Goal: Transaction & Acquisition: Purchase product/service

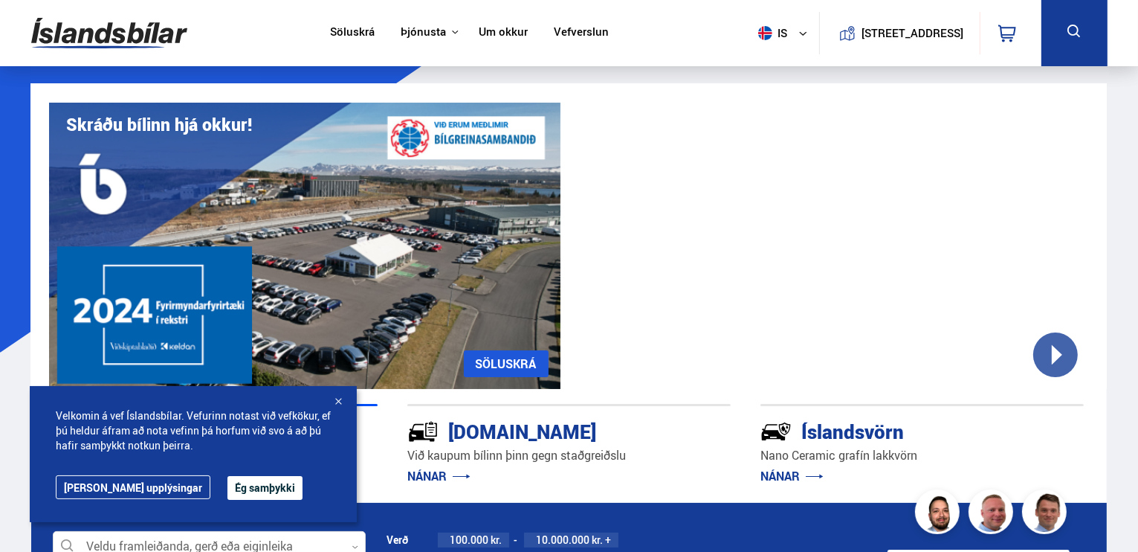
click at [344, 33] on link "Söluskrá" at bounding box center [352, 33] width 45 height 16
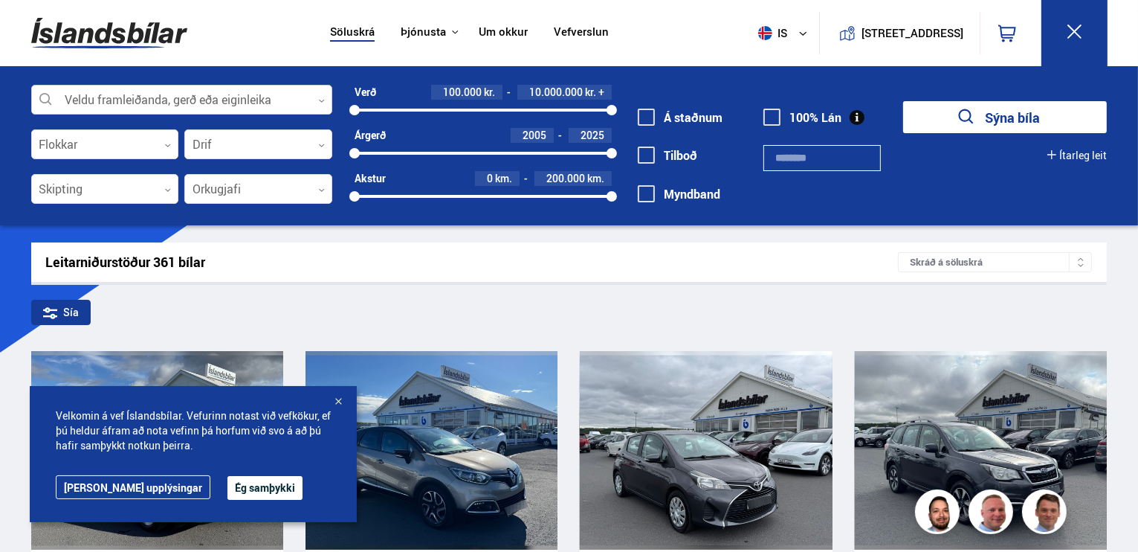
click at [229, 100] on div at bounding box center [181, 101] width 301 height 30
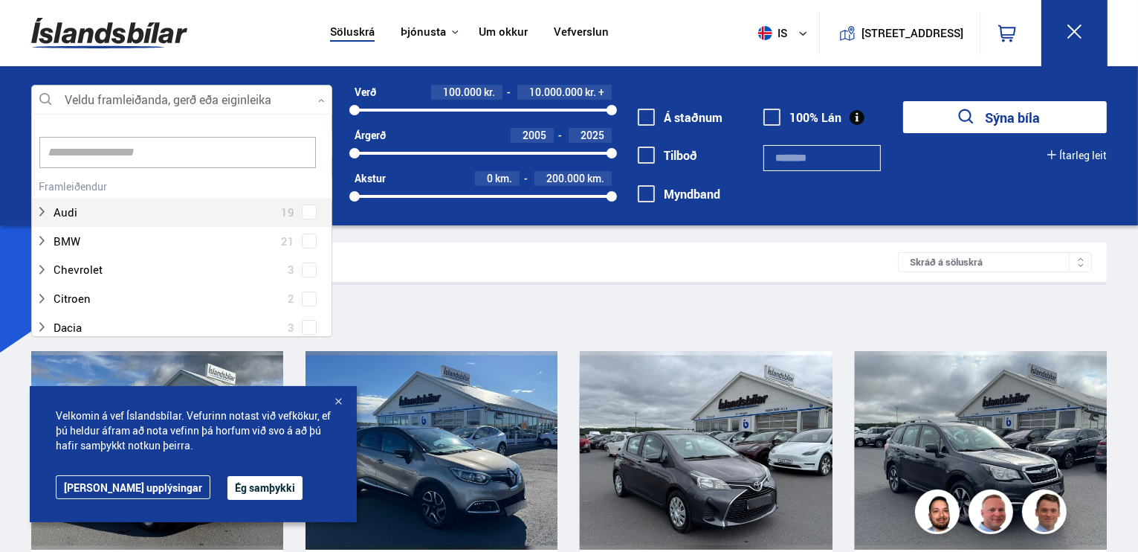
scroll to position [222, 297]
type input "*****"
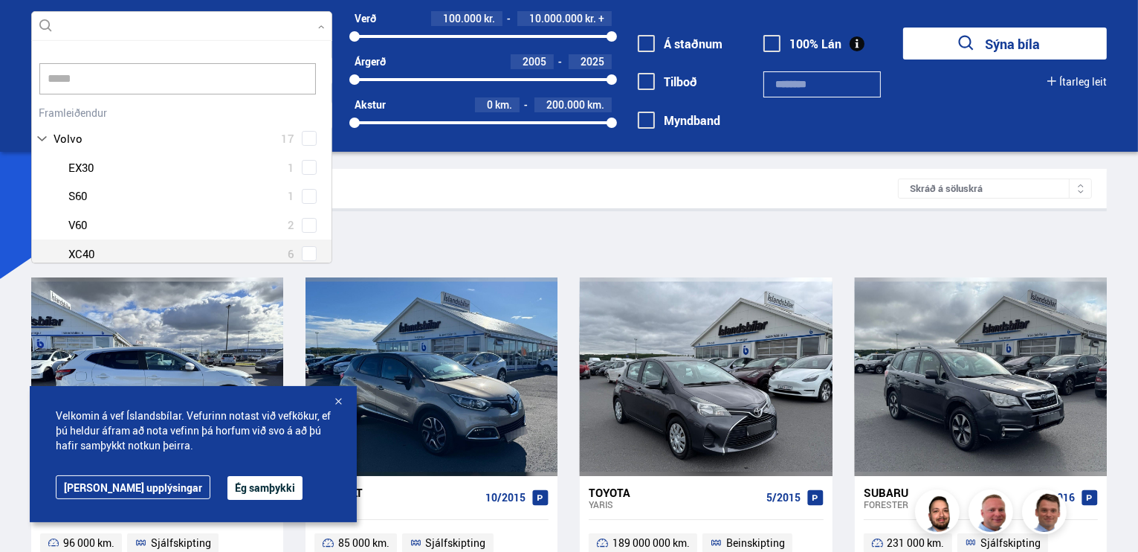
scroll to position [74, 0]
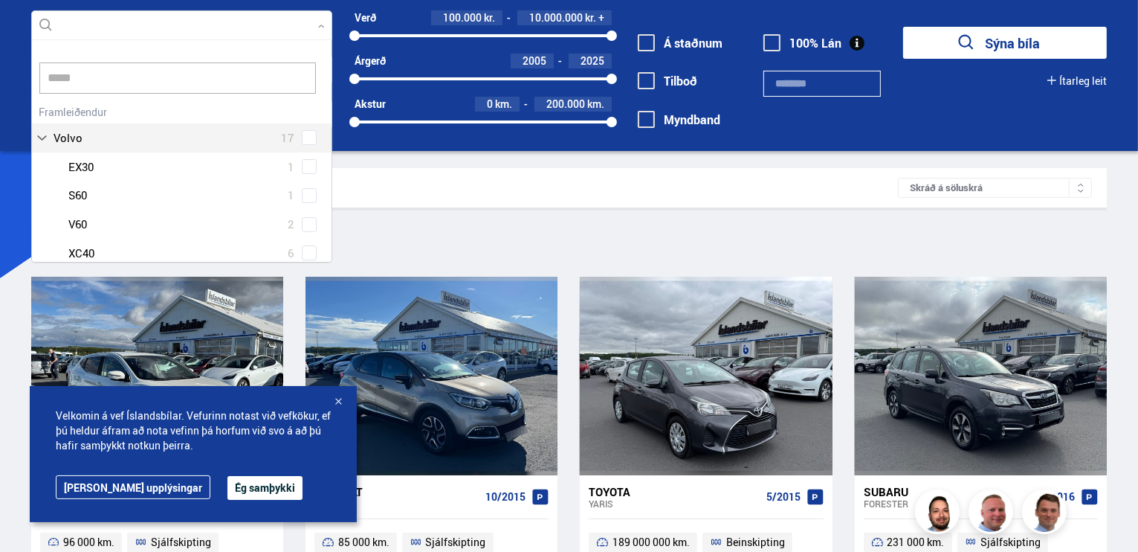
drag, startPoint x: 96, startPoint y: 86, endPoint x: 0, endPoint y: 21, distance: 115.7
click at [0, 23] on div "Veldu framleiðanda, gerð eða eiginleika ***** 0 volvo ***** Hreinsa valið Audi …" at bounding box center [569, 71] width 1138 height 159
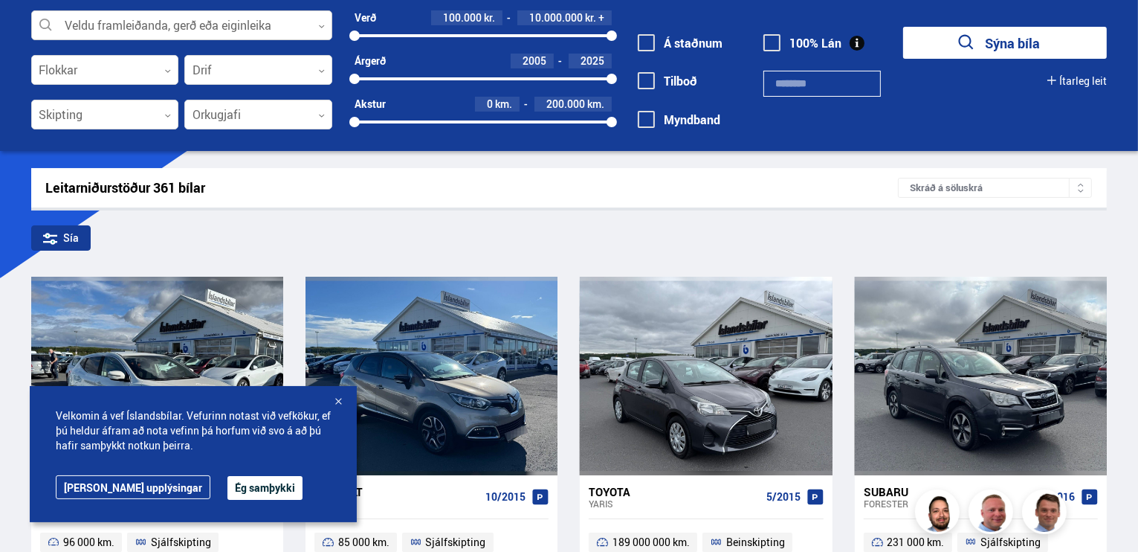
click at [92, 17] on div at bounding box center [181, 26] width 301 height 30
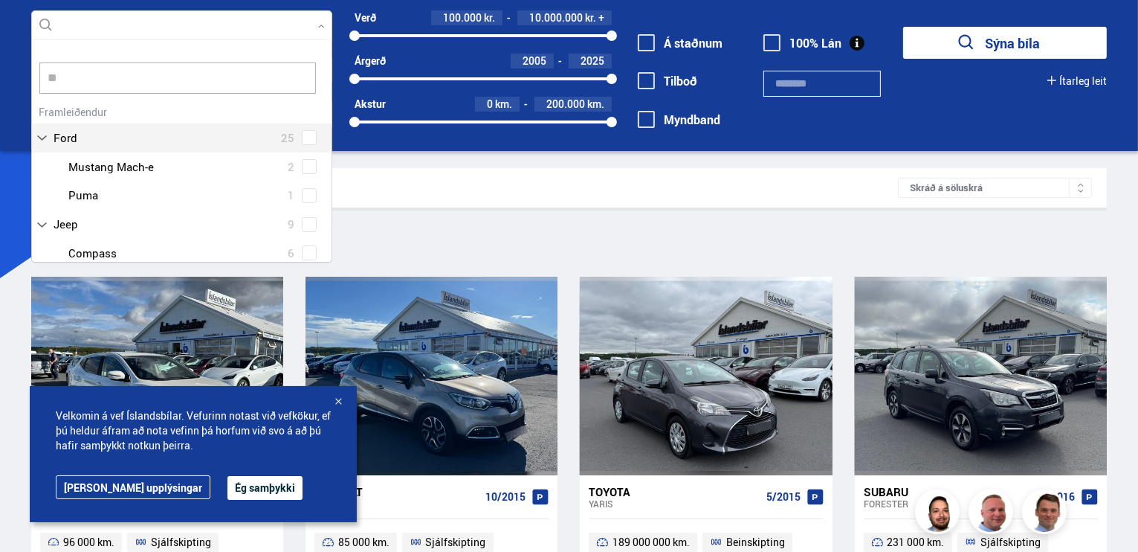
scroll to position [0, 0]
type input "*****"
click at [903, 27] on button "Sýna bíla" at bounding box center [1005, 43] width 204 height 32
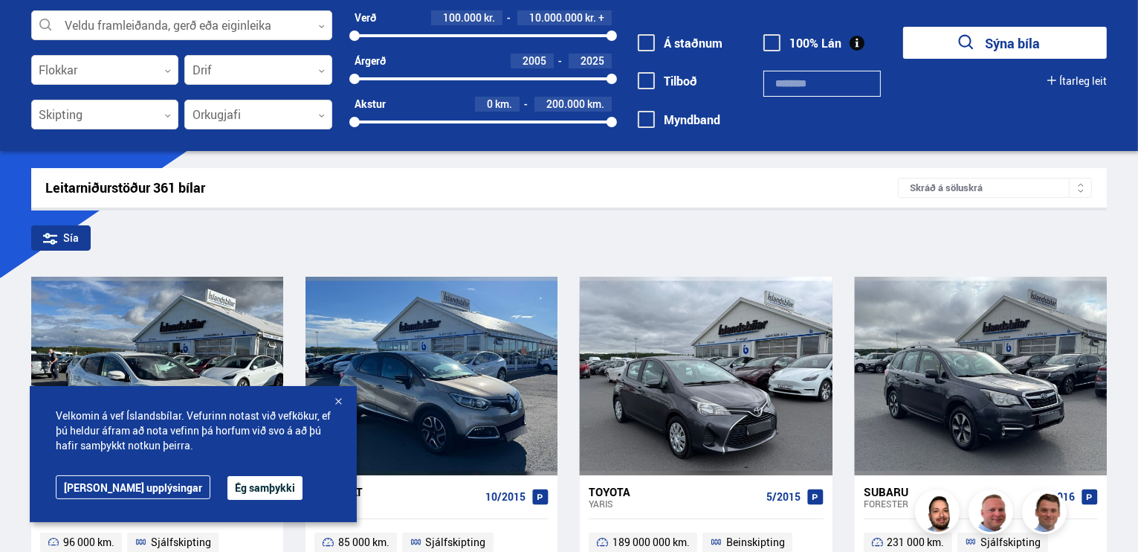
click at [228, 487] on button "Ég samþykki" at bounding box center [265, 488] width 75 height 24
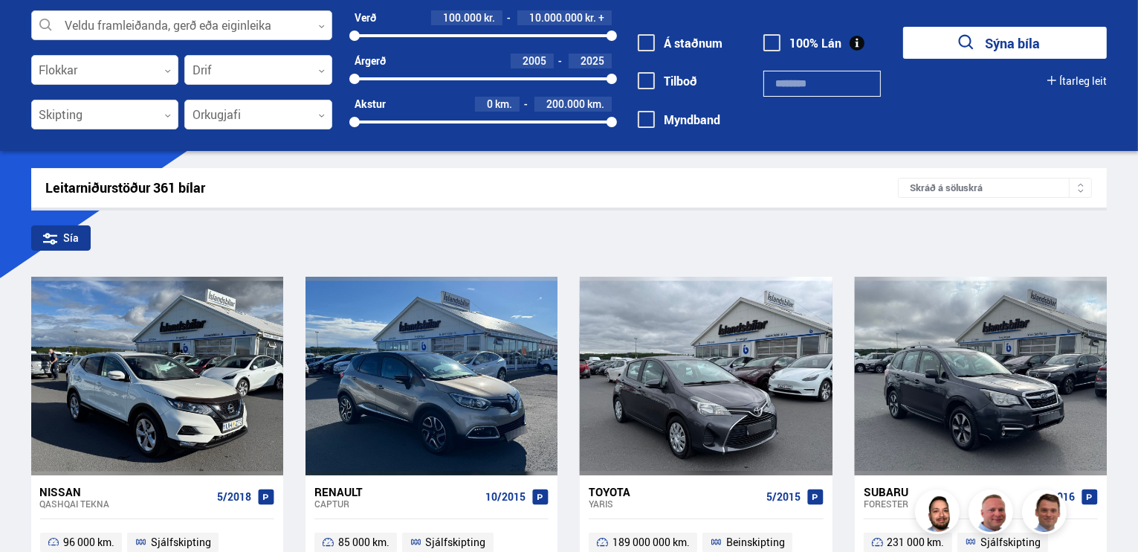
click at [158, 17] on div at bounding box center [181, 26] width 301 height 30
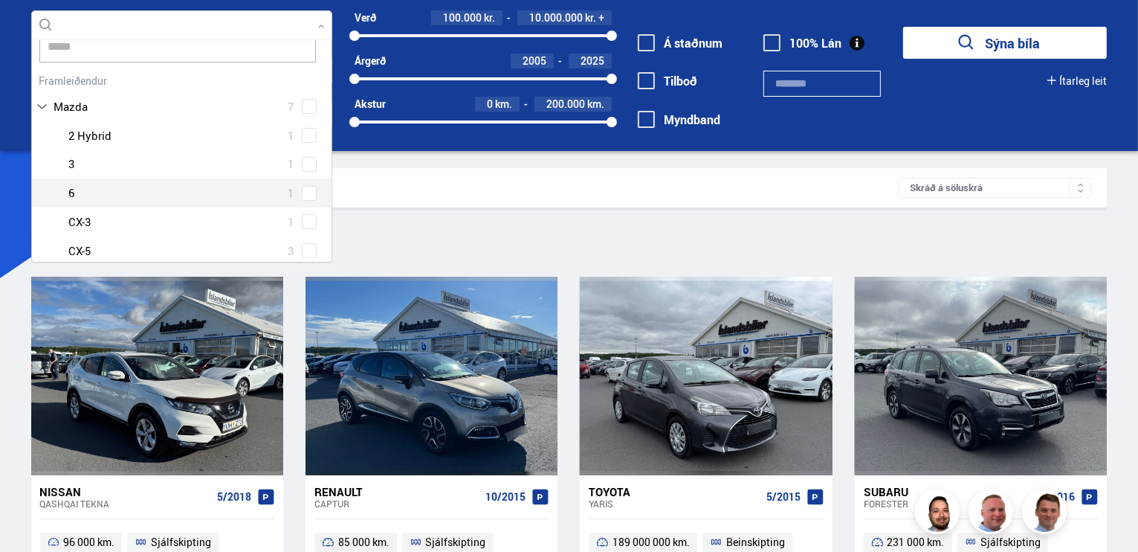
scroll to position [48, 0]
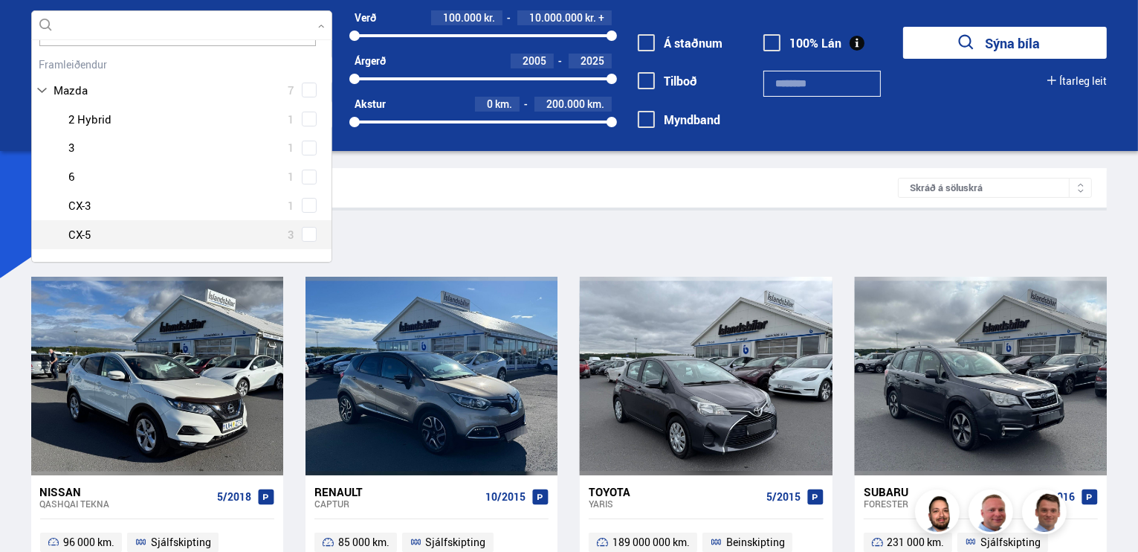
click at [304, 233] on div "Mazda 2 Hybrid 1 Mazda 3 1 Mazda 6 1 Mazda CX-3 1 Mazda CX-5 3" at bounding box center [182, 177] width 300 height 144
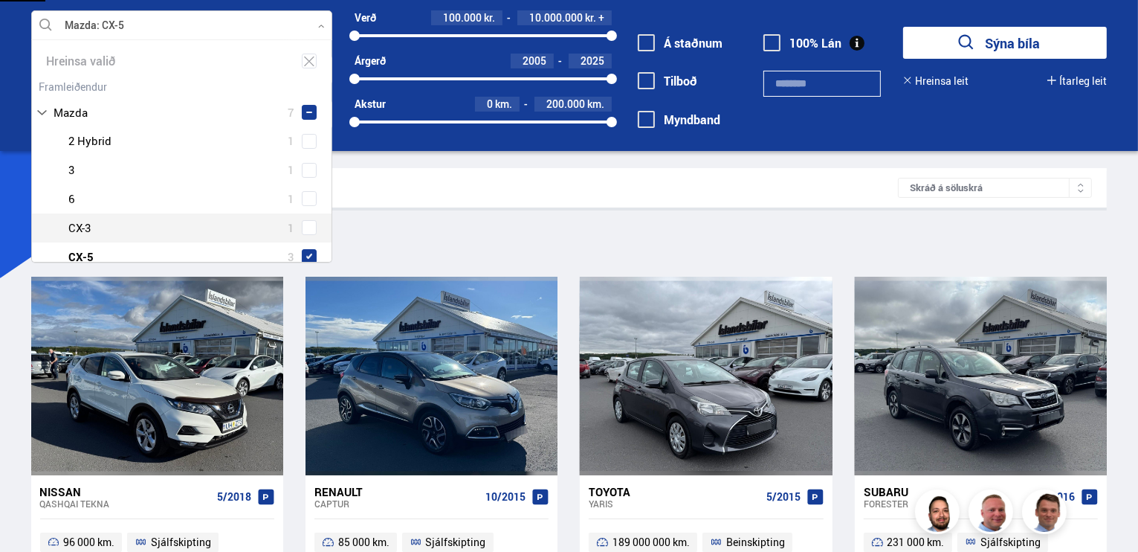
type input "*****"
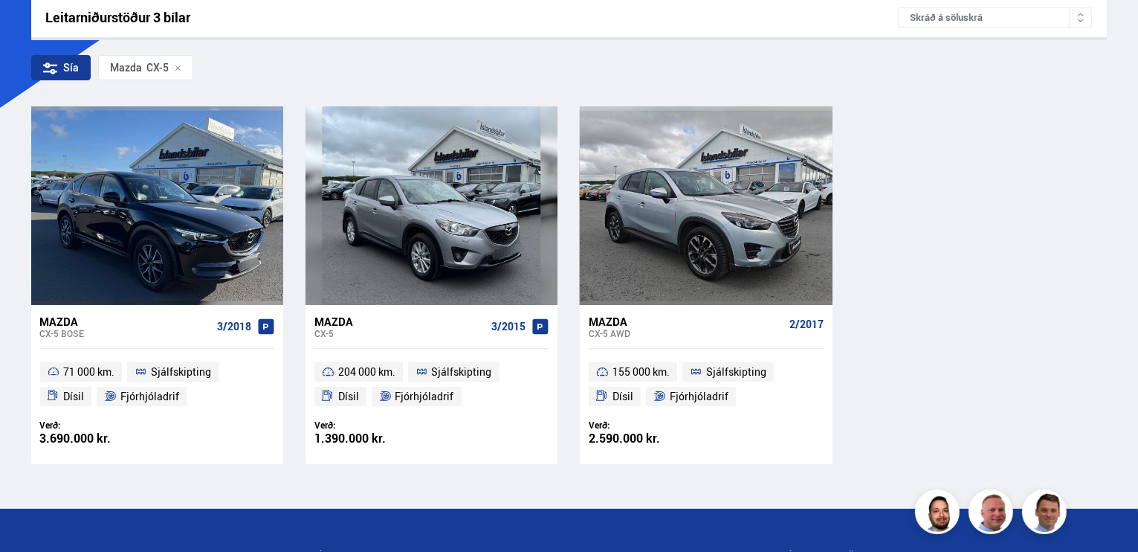
scroll to position [297, 0]
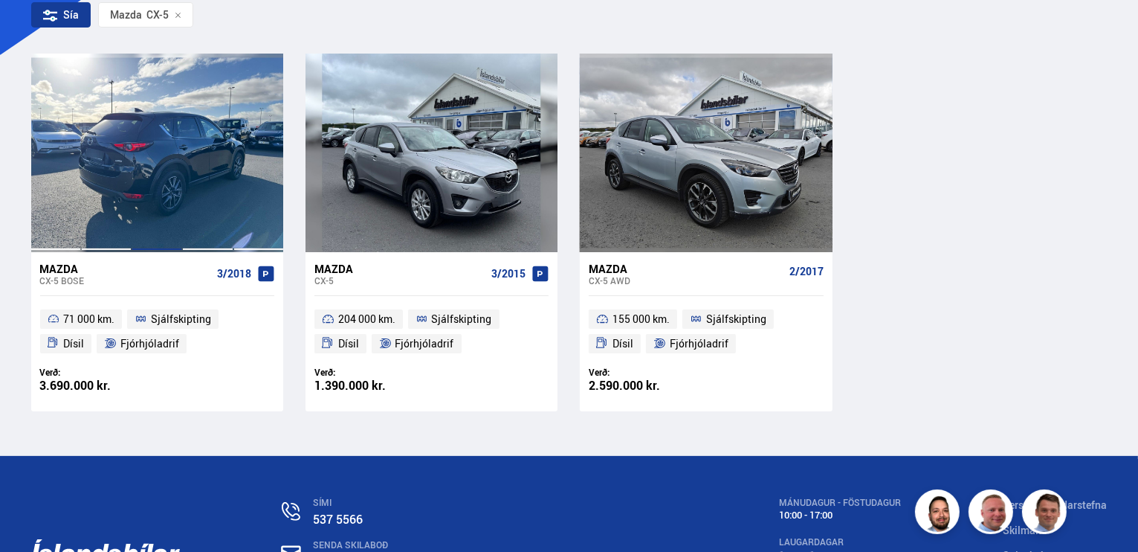
click at [140, 175] on div at bounding box center [157, 153] width 51 height 198
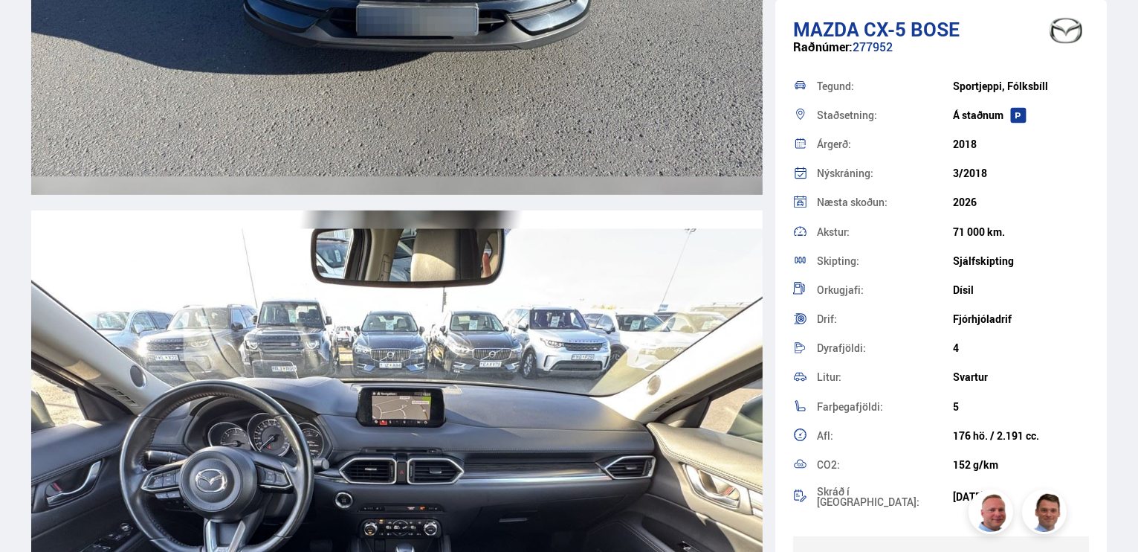
scroll to position [6171, 0]
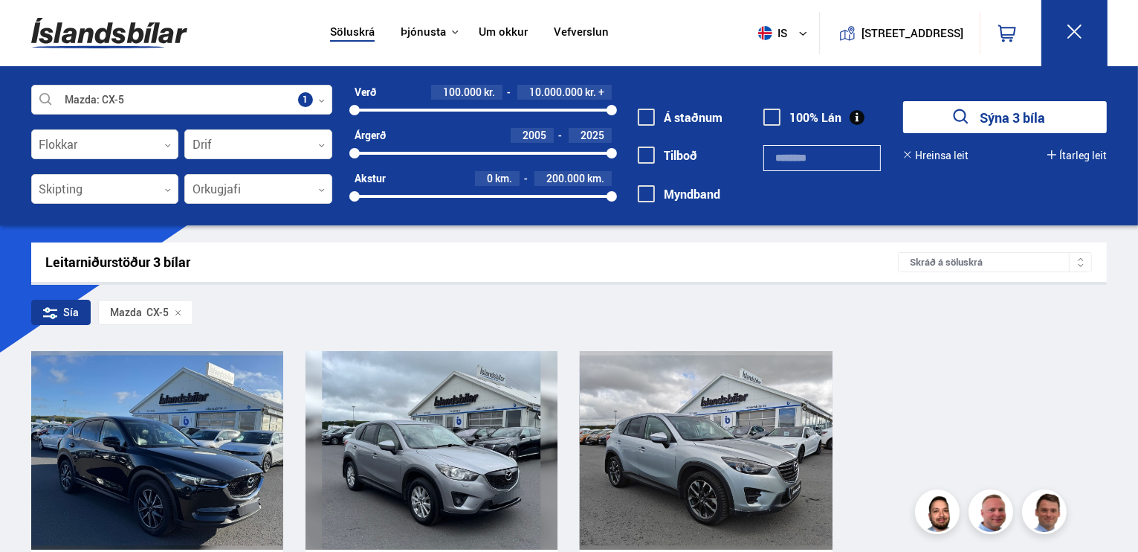
click at [491, 34] on link "Um okkur" at bounding box center [503, 33] width 49 height 16
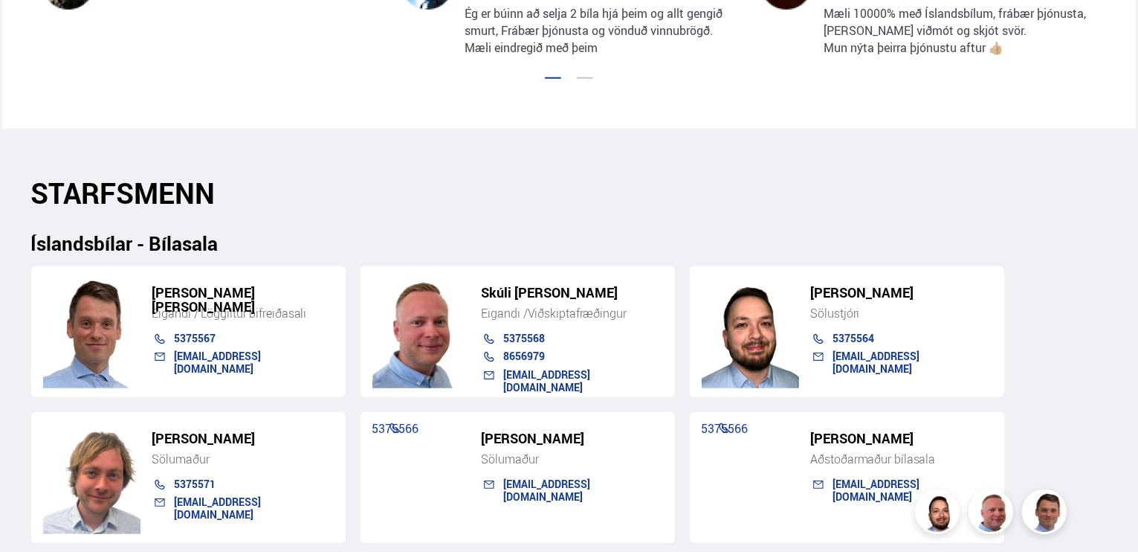
scroll to position [1561, 0]
